Goal: Navigation & Orientation: Find specific page/section

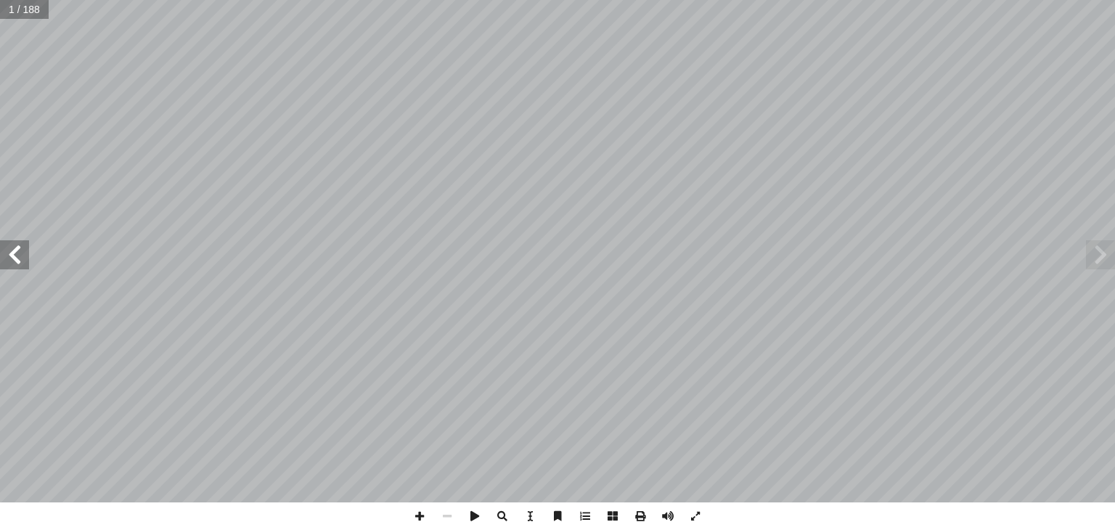
click at [15, 256] on span at bounding box center [14, 254] width 29 height 29
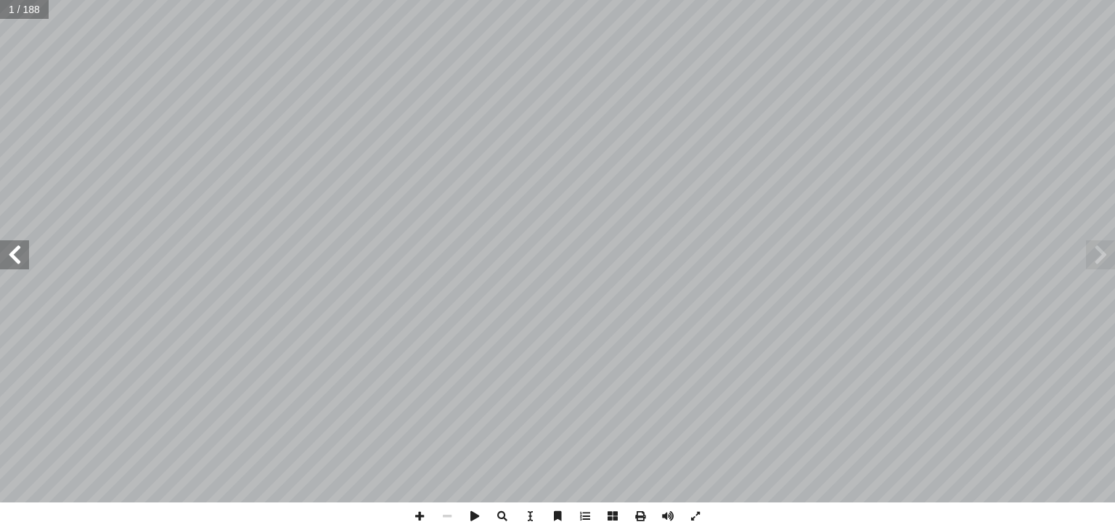
click at [15, 256] on span at bounding box center [14, 254] width 29 height 29
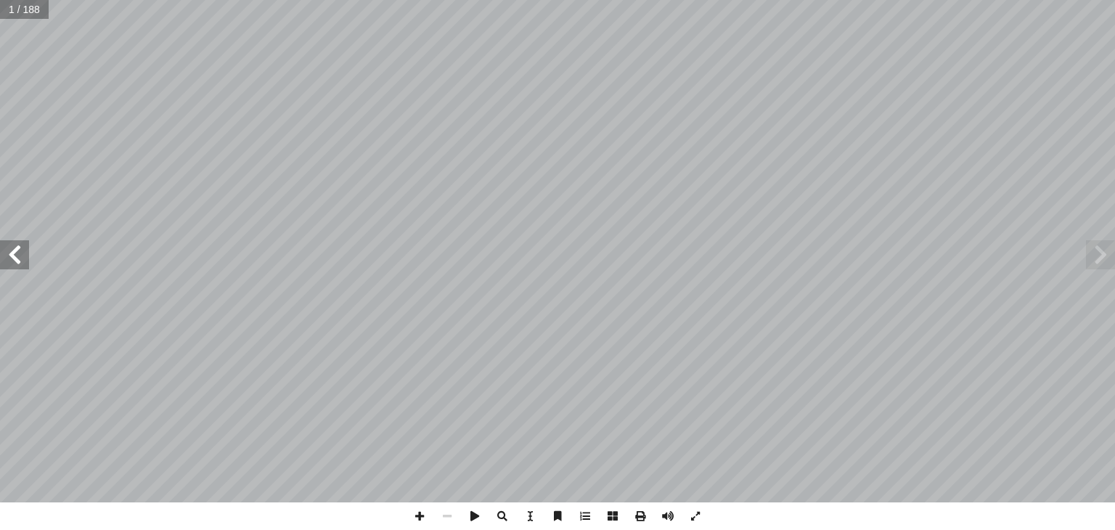
click at [15, 256] on span at bounding box center [14, 254] width 29 height 29
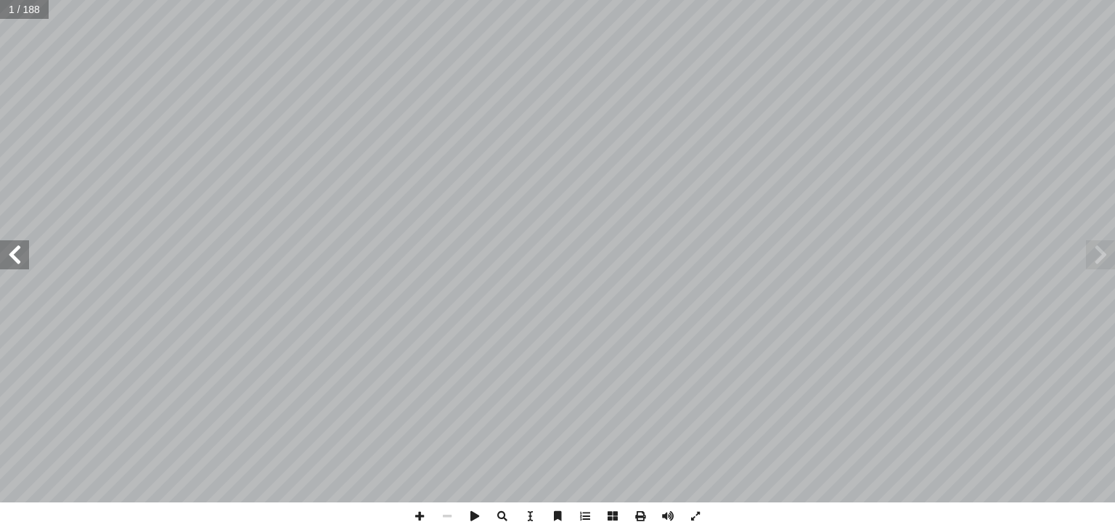
click at [15, 256] on span at bounding box center [14, 254] width 29 height 29
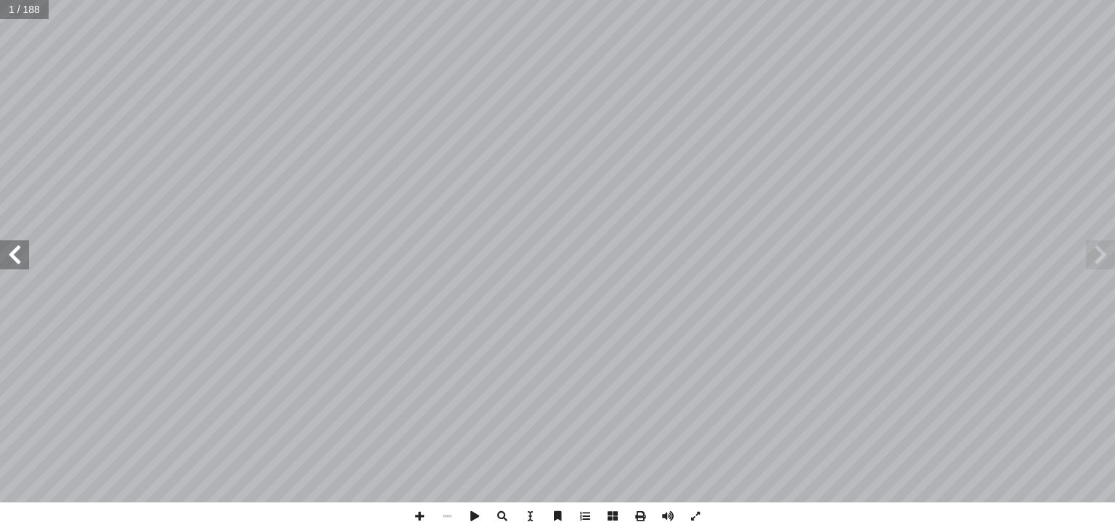
click at [15, 256] on span at bounding box center [14, 254] width 29 height 29
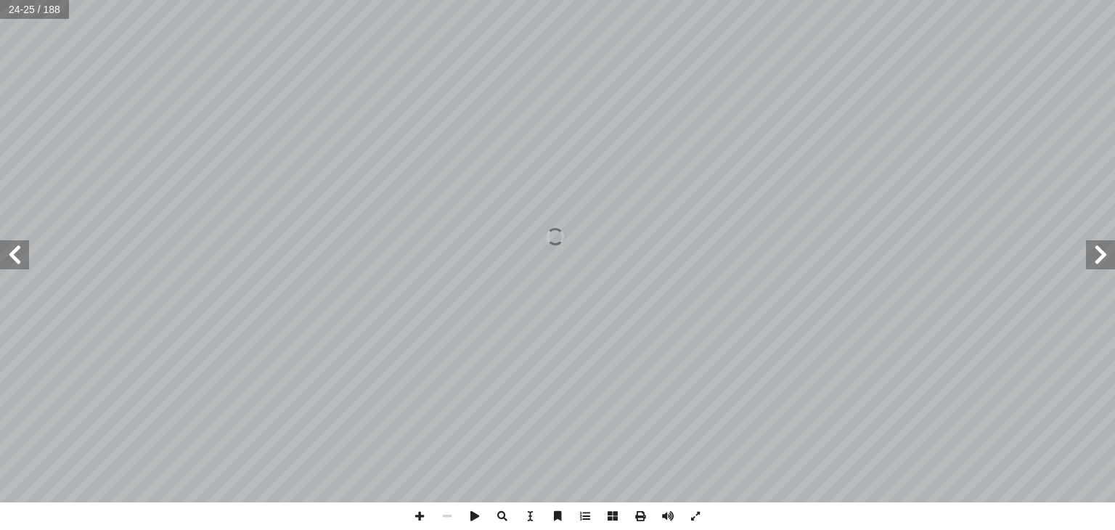
click at [15, 256] on span at bounding box center [14, 254] width 29 height 29
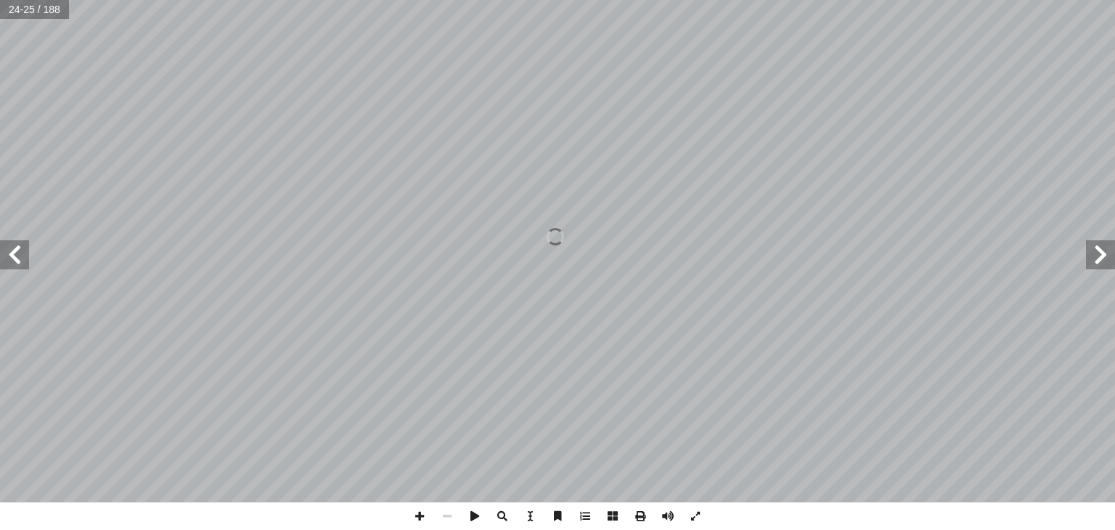
click at [15, 256] on span at bounding box center [14, 254] width 29 height 29
click at [1, 261] on span at bounding box center [14, 254] width 29 height 29
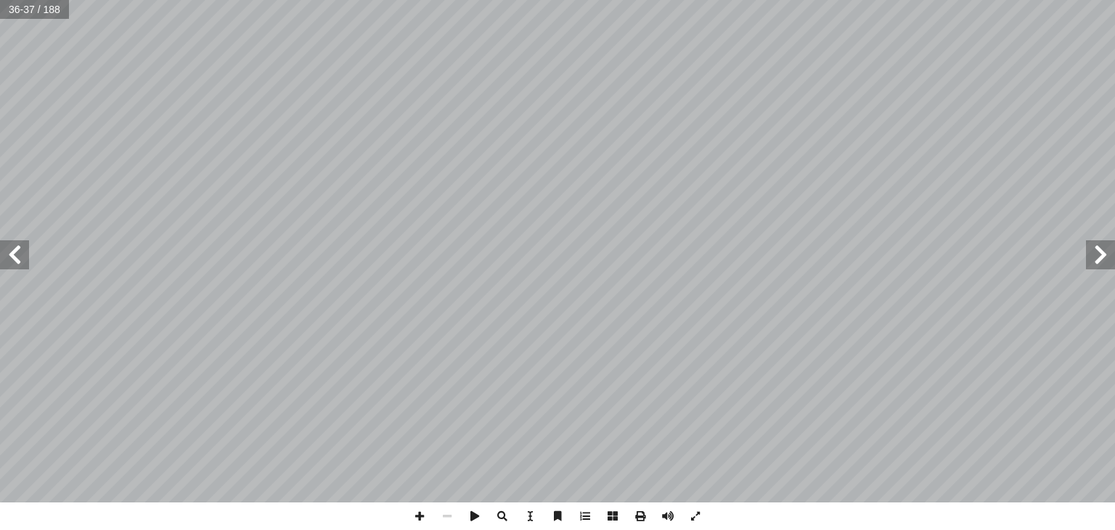
click at [1, 261] on span at bounding box center [14, 254] width 29 height 29
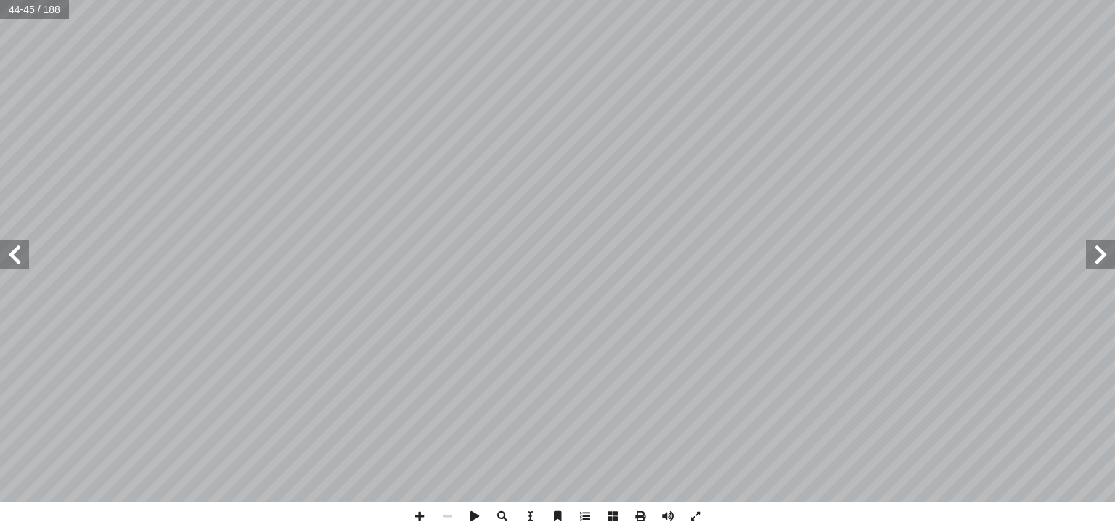
click at [1101, 261] on span at bounding box center [1100, 254] width 29 height 29
click at [703, 508] on span at bounding box center [696, 517] width 28 height 28
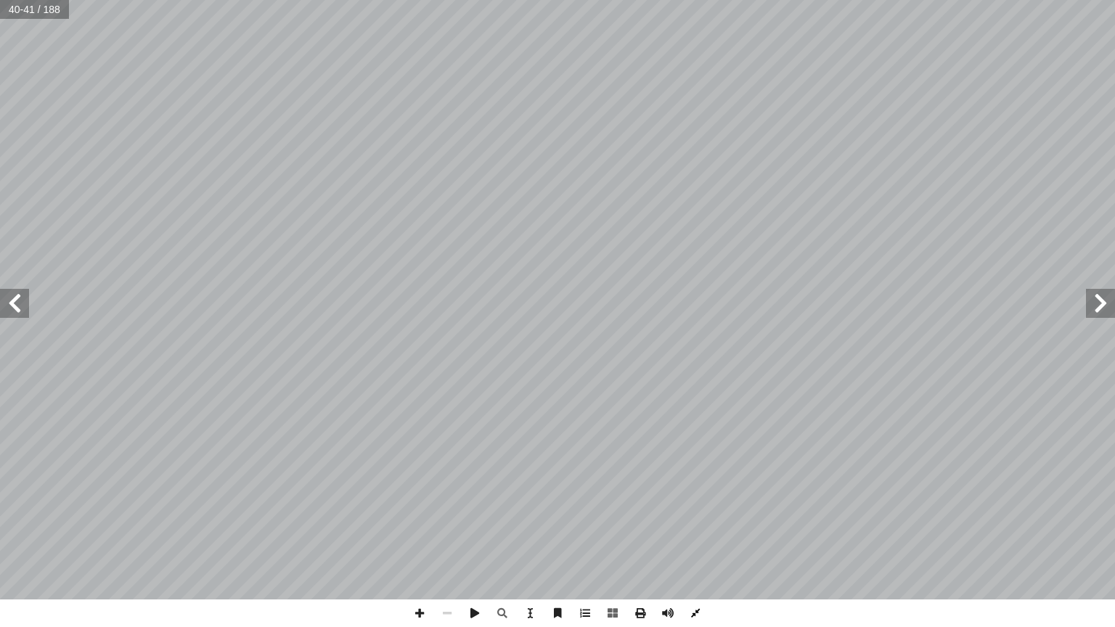
click at [696, 529] on span at bounding box center [696, 614] width 28 height 28
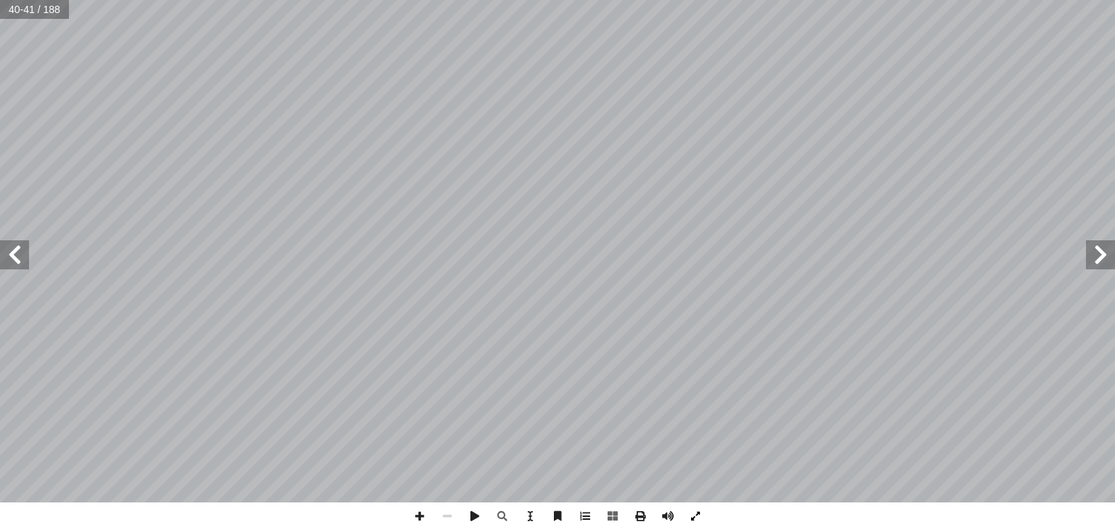
click at [696, 509] on span at bounding box center [696, 517] width 28 height 28
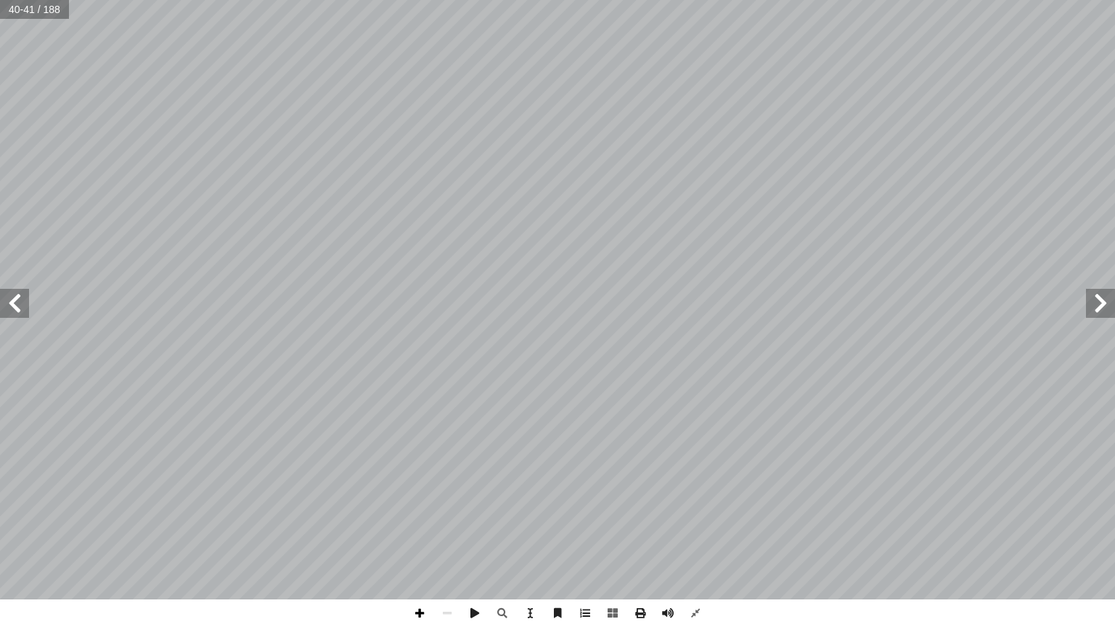
click at [420, 529] on span at bounding box center [420, 614] width 28 height 28
click at [3, 296] on span at bounding box center [14, 303] width 29 height 29
